Goal: Transaction & Acquisition: Purchase product/service

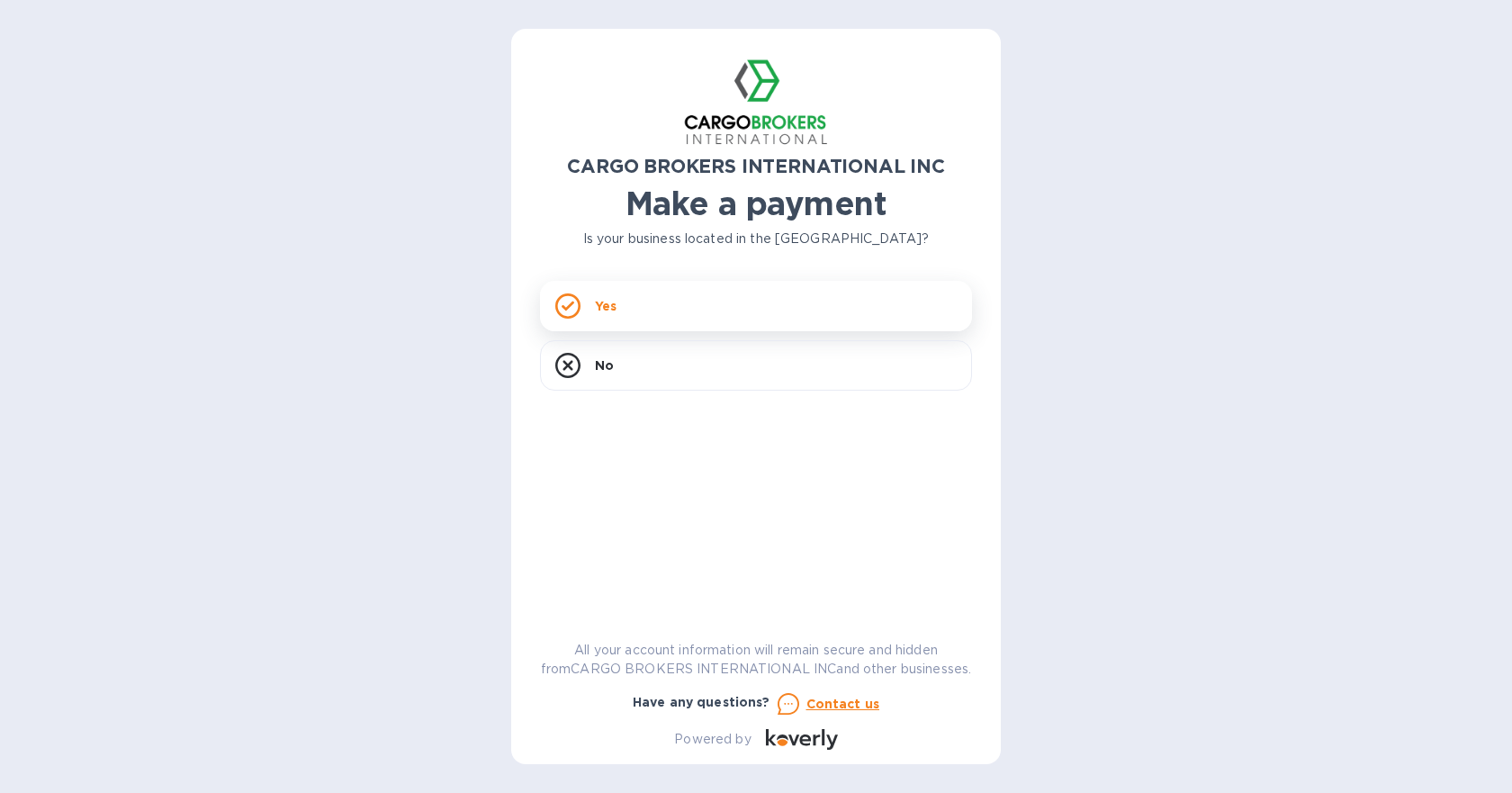
click at [565, 307] on icon at bounding box center [568, 306] width 13 height 10
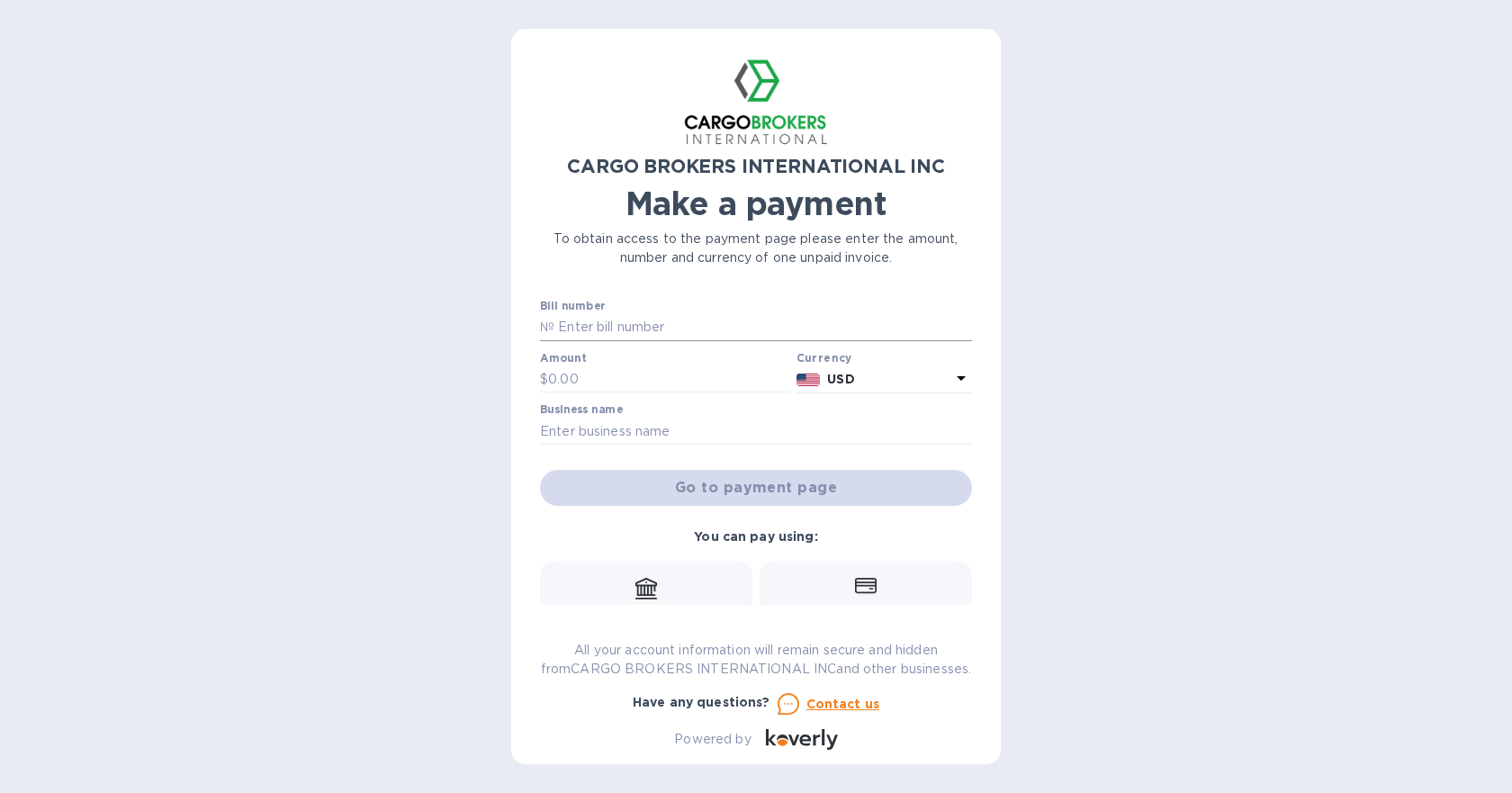
click at [642, 326] on input "text" at bounding box center [763, 328] width 418 height 27
type input "gjg"
click at [635, 381] on input "text" at bounding box center [668, 379] width 241 height 27
type input "665"
click at [651, 434] on input "text" at bounding box center [755, 431] width 432 height 27
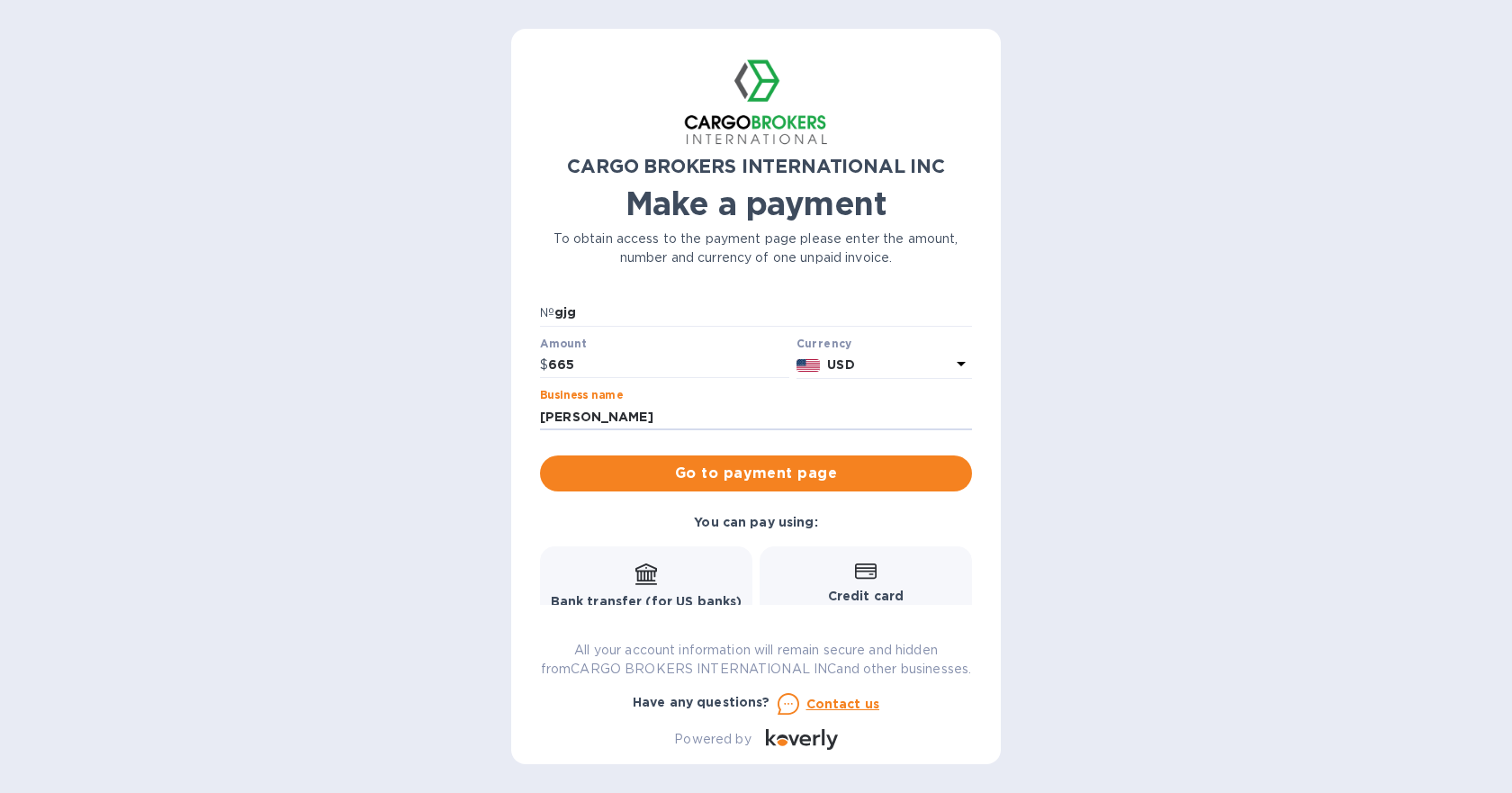
scroll to position [104, 0]
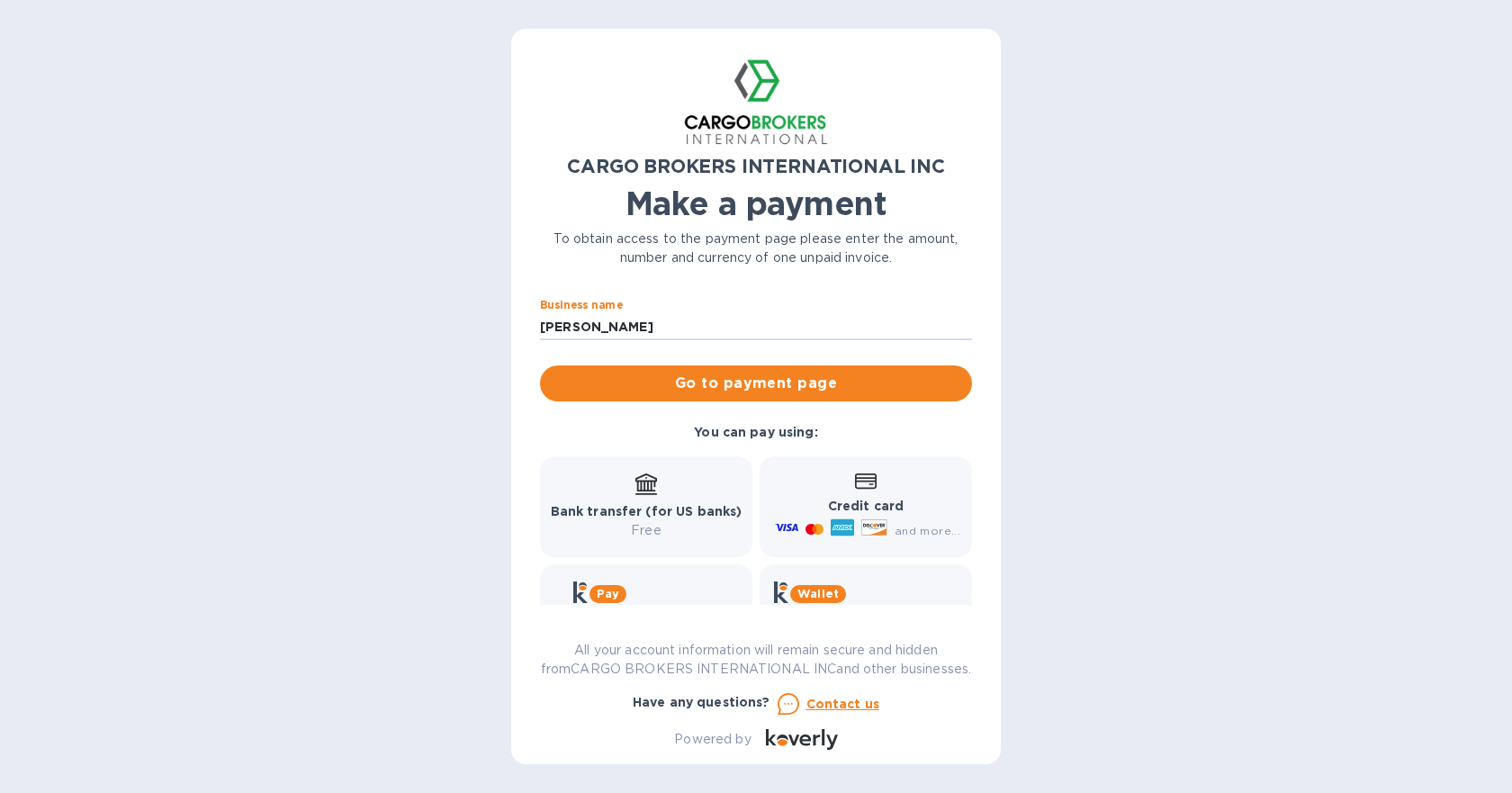
type input "[PERSON_NAME]"
click at [711, 494] on div "Bank transfer (for US banks) Free" at bounding box center [647, 506] width 191 height 66
click at [751, 384] on span "Go to payment page" at bounding box center [755, 383] width 403 height 21
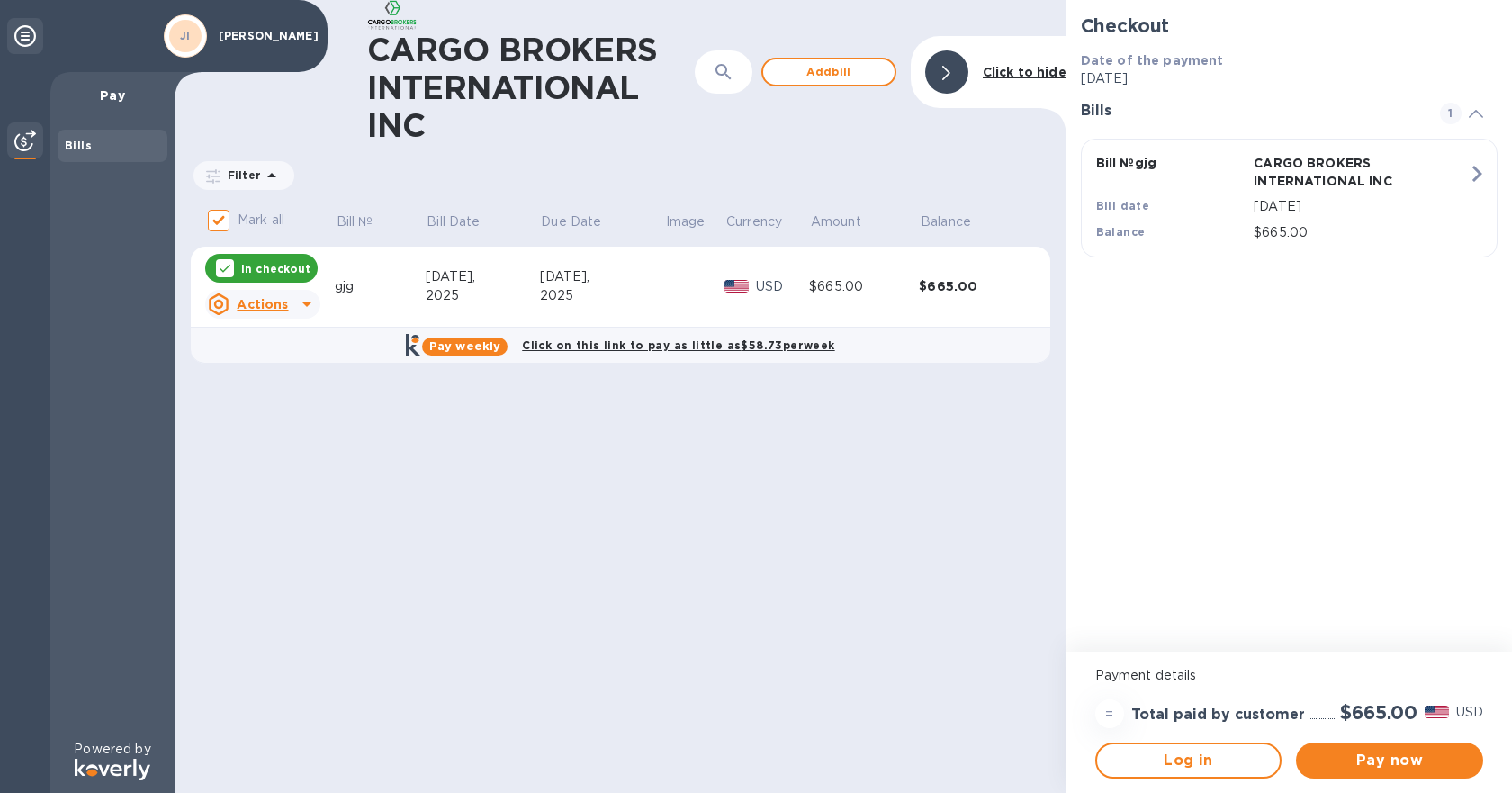
click at [36, 27] on div at bounding box center [24, 35] width 36 height 36
click at [29, 39] on icon at bounding box center [25, 36] width 21 height 21
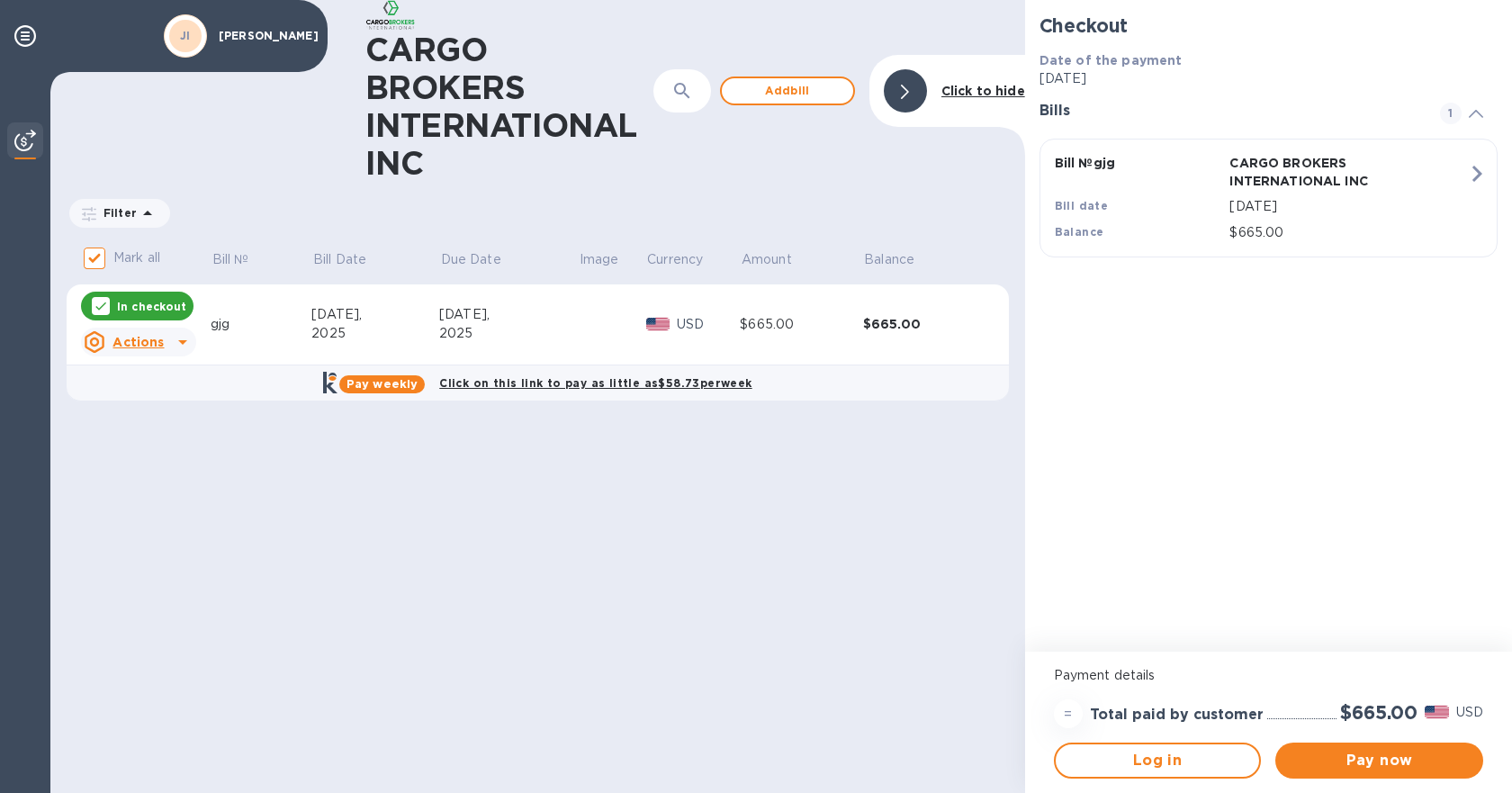
click at [20, 136] on img at bounding box center [25, 140] width 21 height 21
